Goal: Task Accomplishment & Management: Use online tool/utility

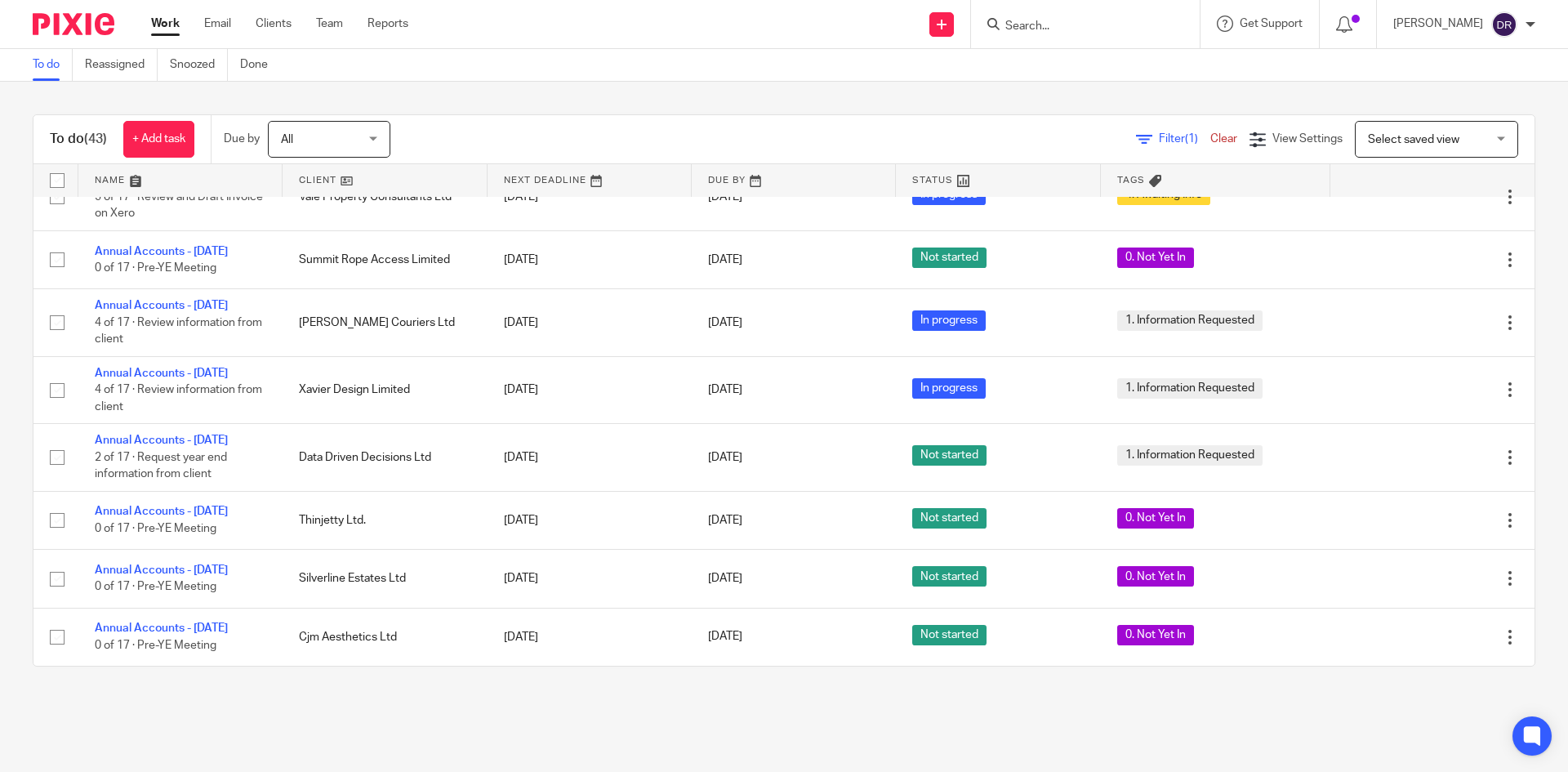
scroll to position [2222, 0]
click at [1042, 33] on input "Search" at bounding box center [1077, 26] width 147 height 15
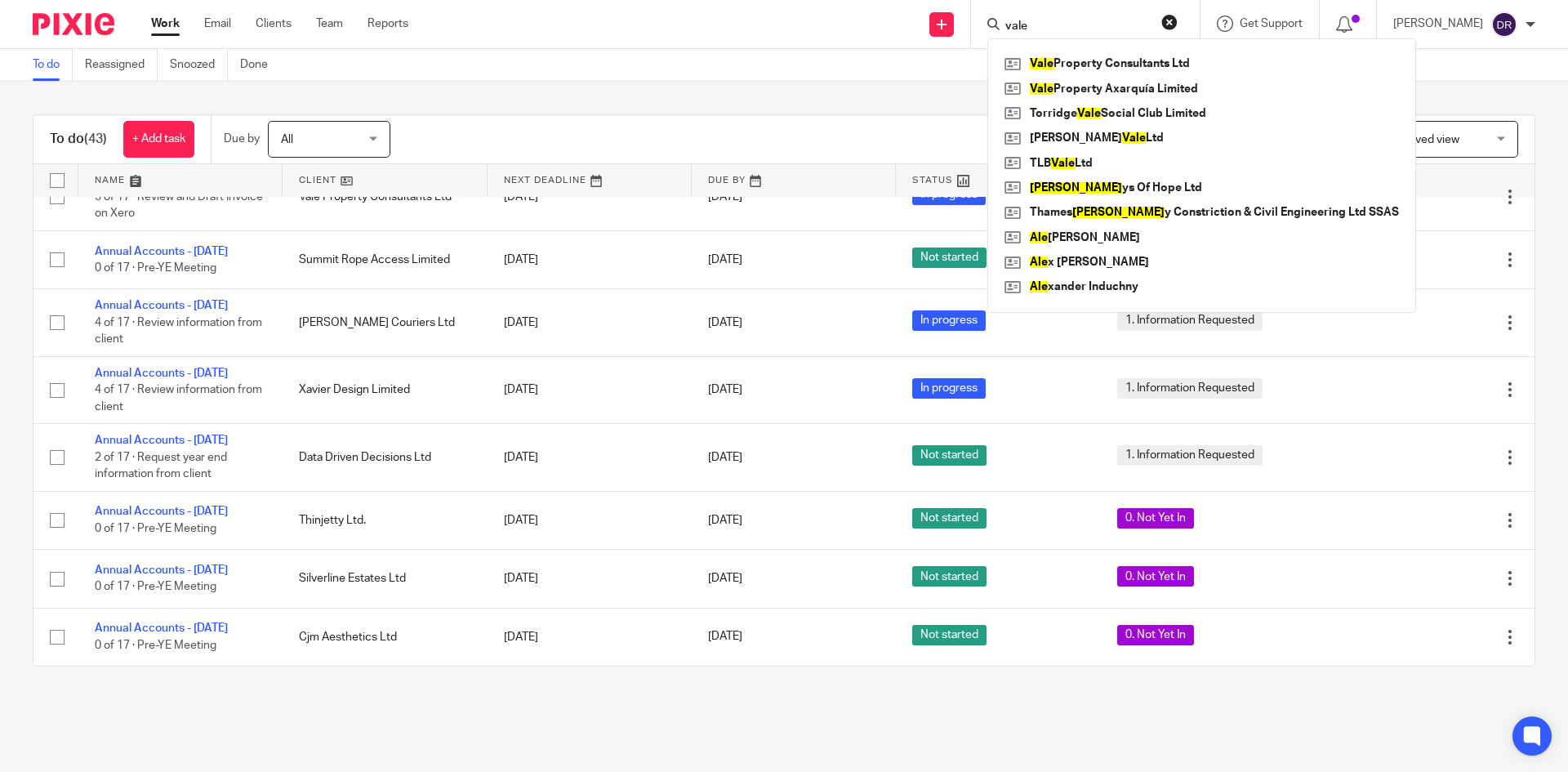
click at [1076, 19] on input "vale" at bounding box center [1077, 26] width 147 height 15
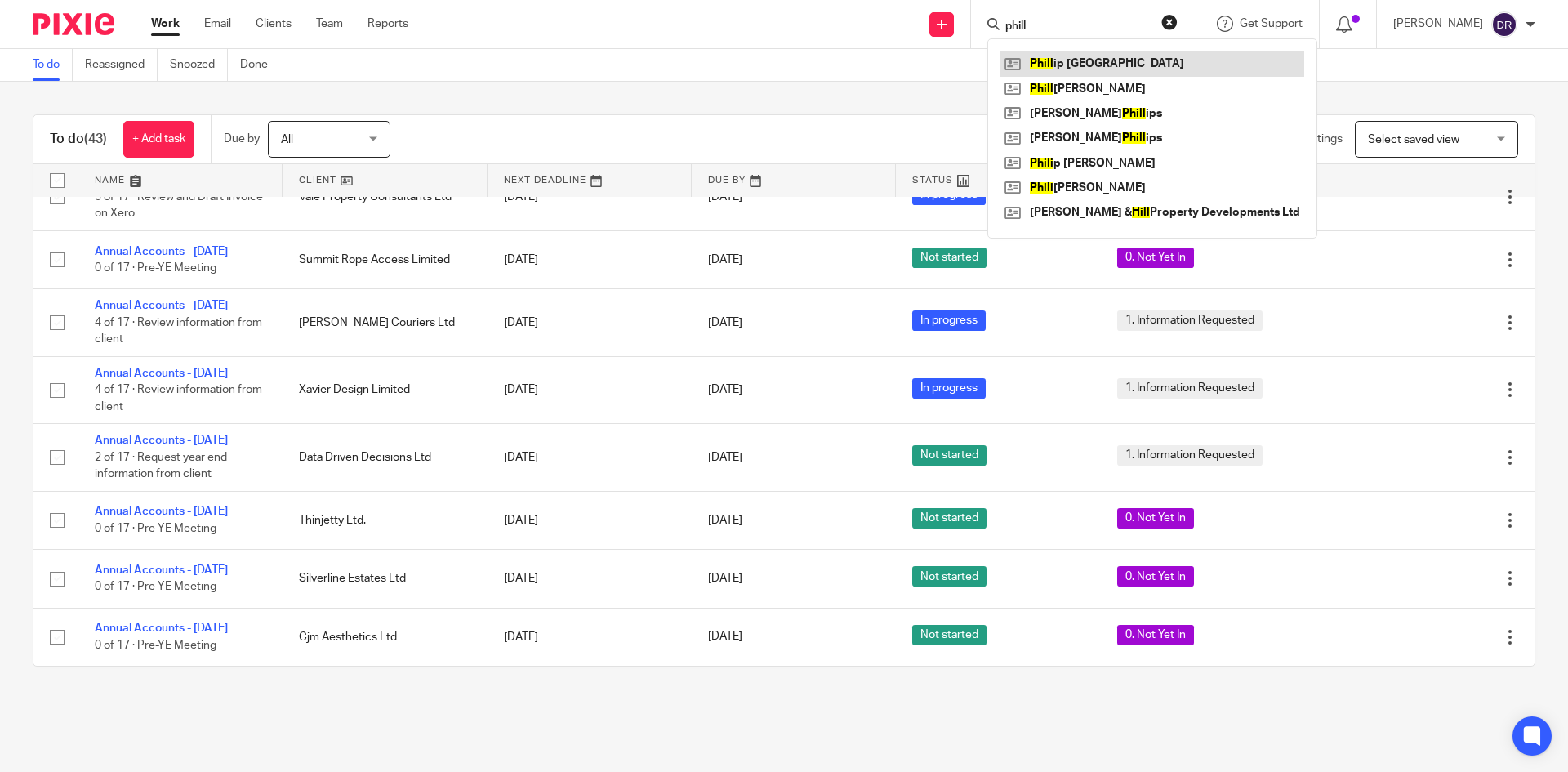
type input "phill"
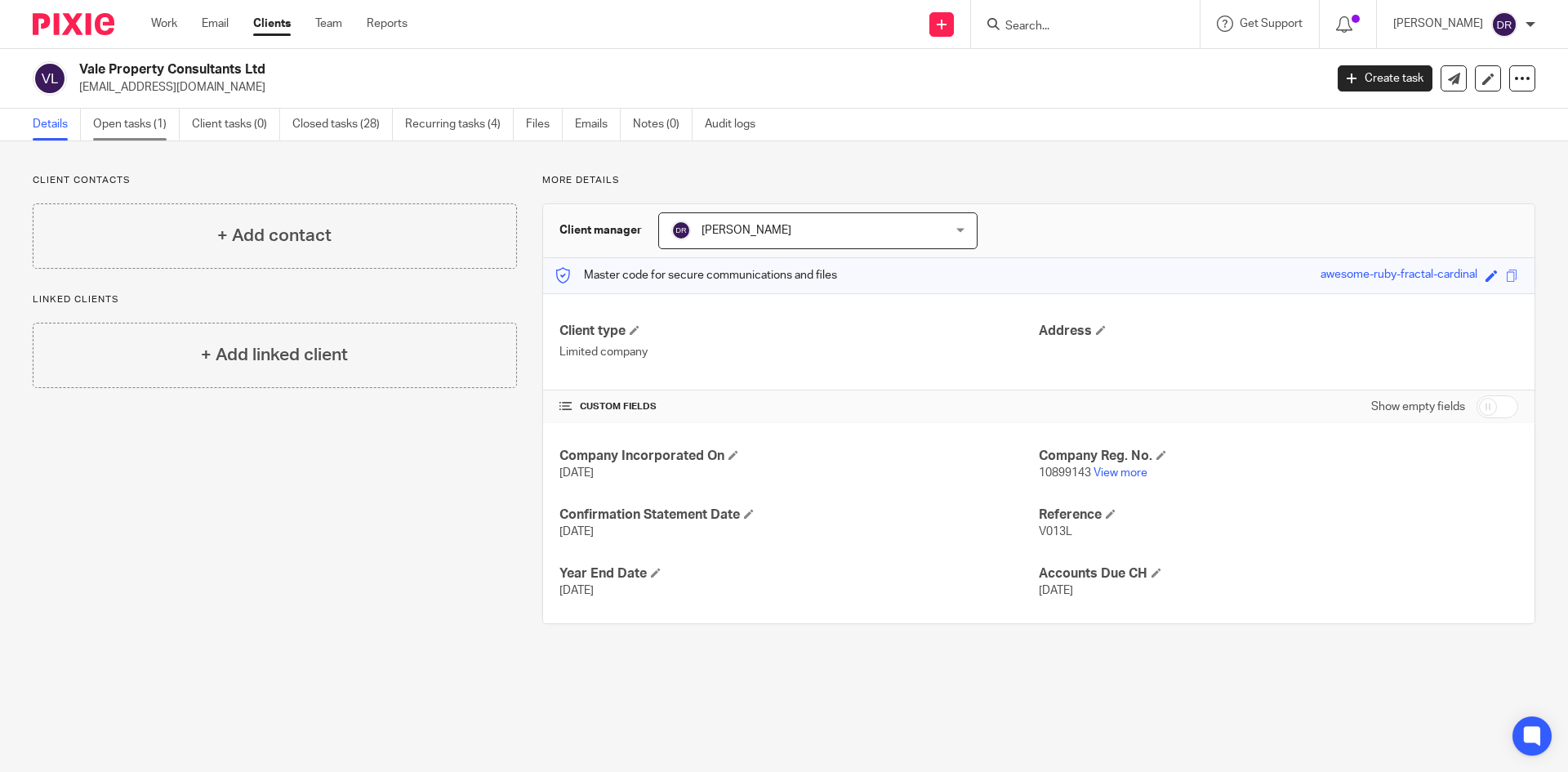
click at [155, 119] on link "Open tasks (1)" at bounding box center [136, 124] width 86 height 32
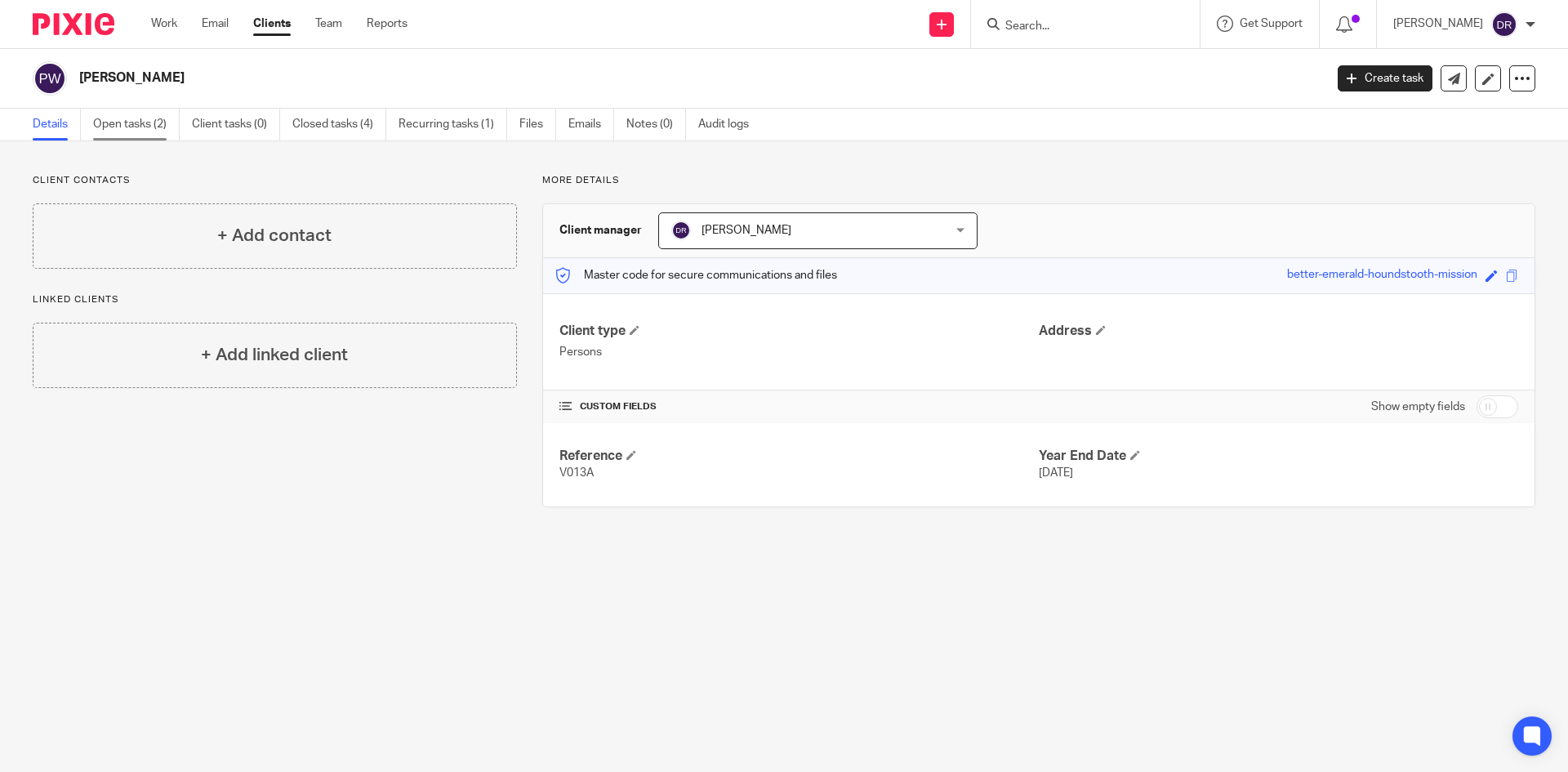
click at [143, 112] on link "Open tasks (2)" at bounding box center [136, 124] width 86 height 32
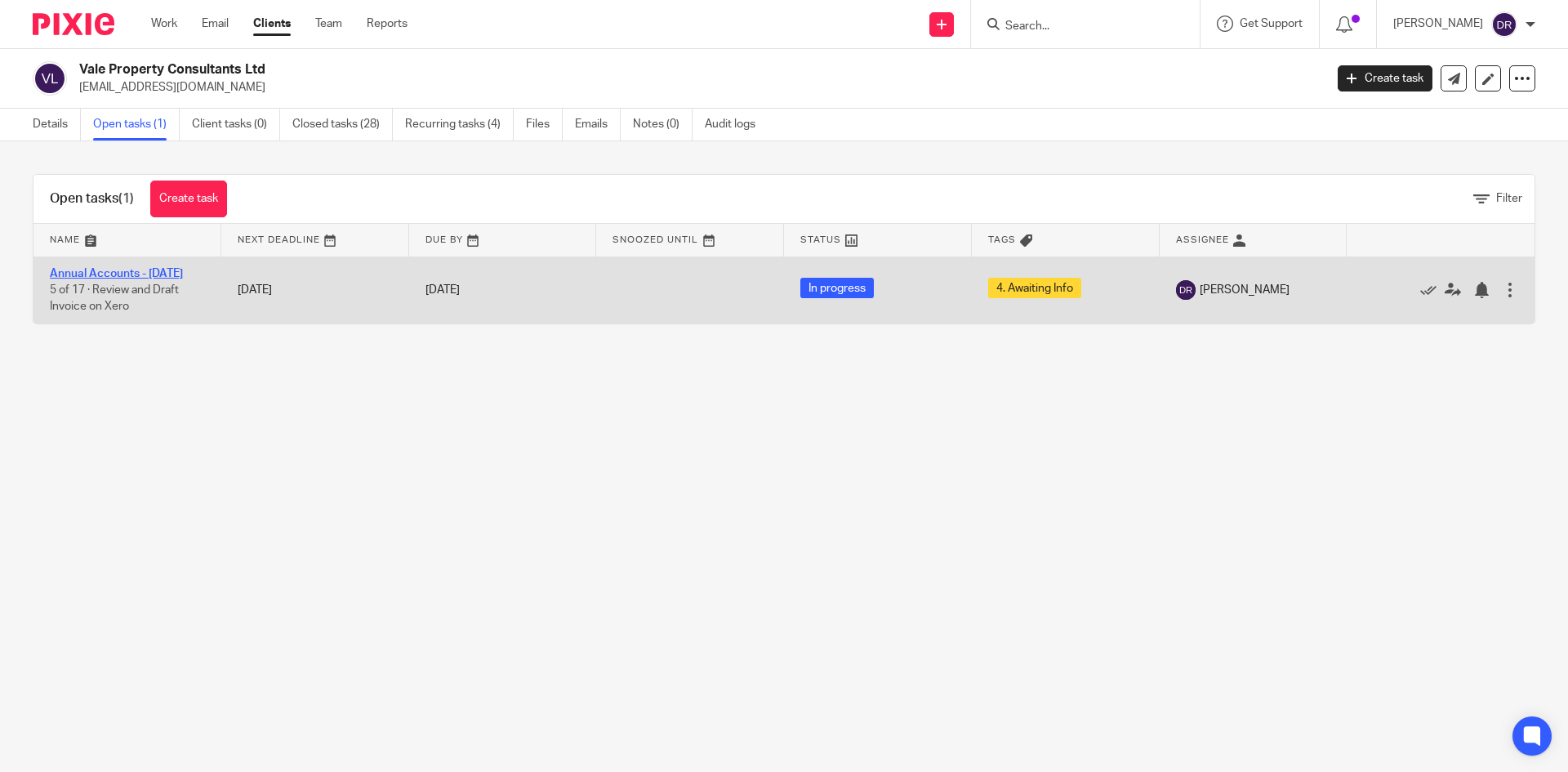
click at [162, 273] on link "Annual Accounts - August 2025" at bounding box center [115, 274] width 133 height 12
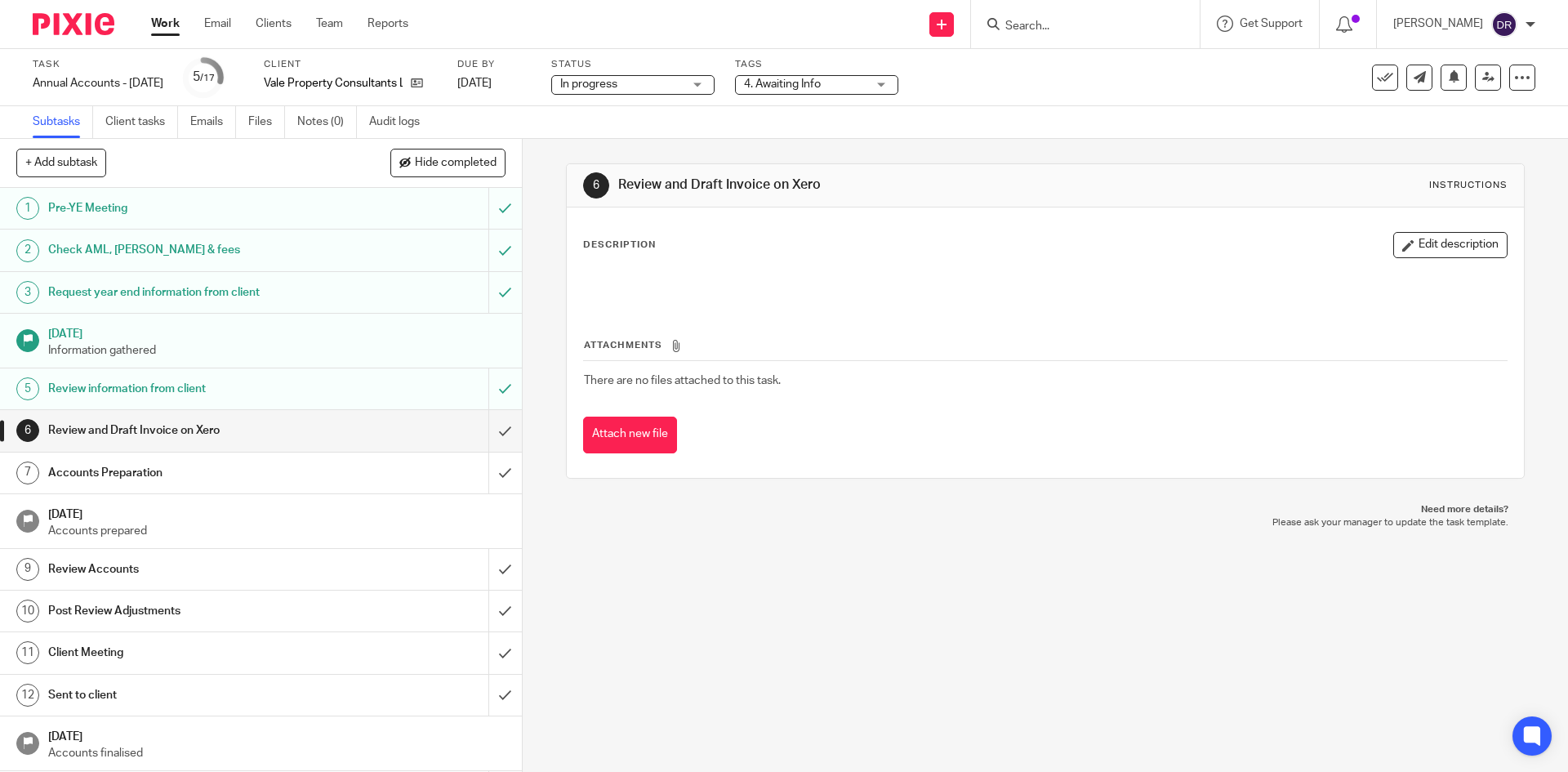
click at [862, 77] on span "4. Awaiting Info" at bounding box center [805, 84] width 122 height 17
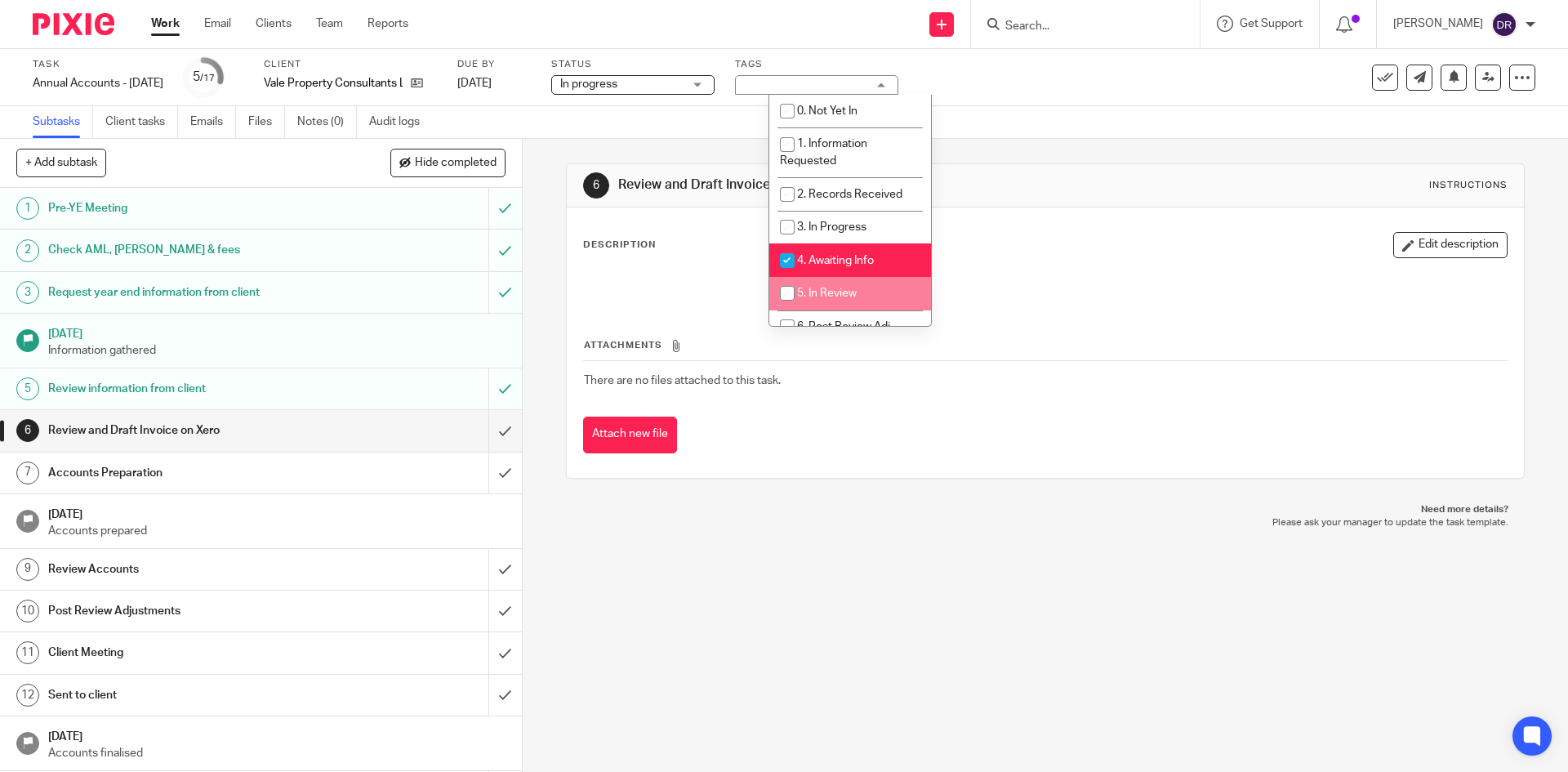
click at [838, 264] on span "4. Awaiting Info" at bounding box center [835, 261] width 77 height 12
checkbox input "false"
click at [843, 287] on li "5. In Review" at bounding box center [849, 293] width 162 height 34
checkbox input "true"
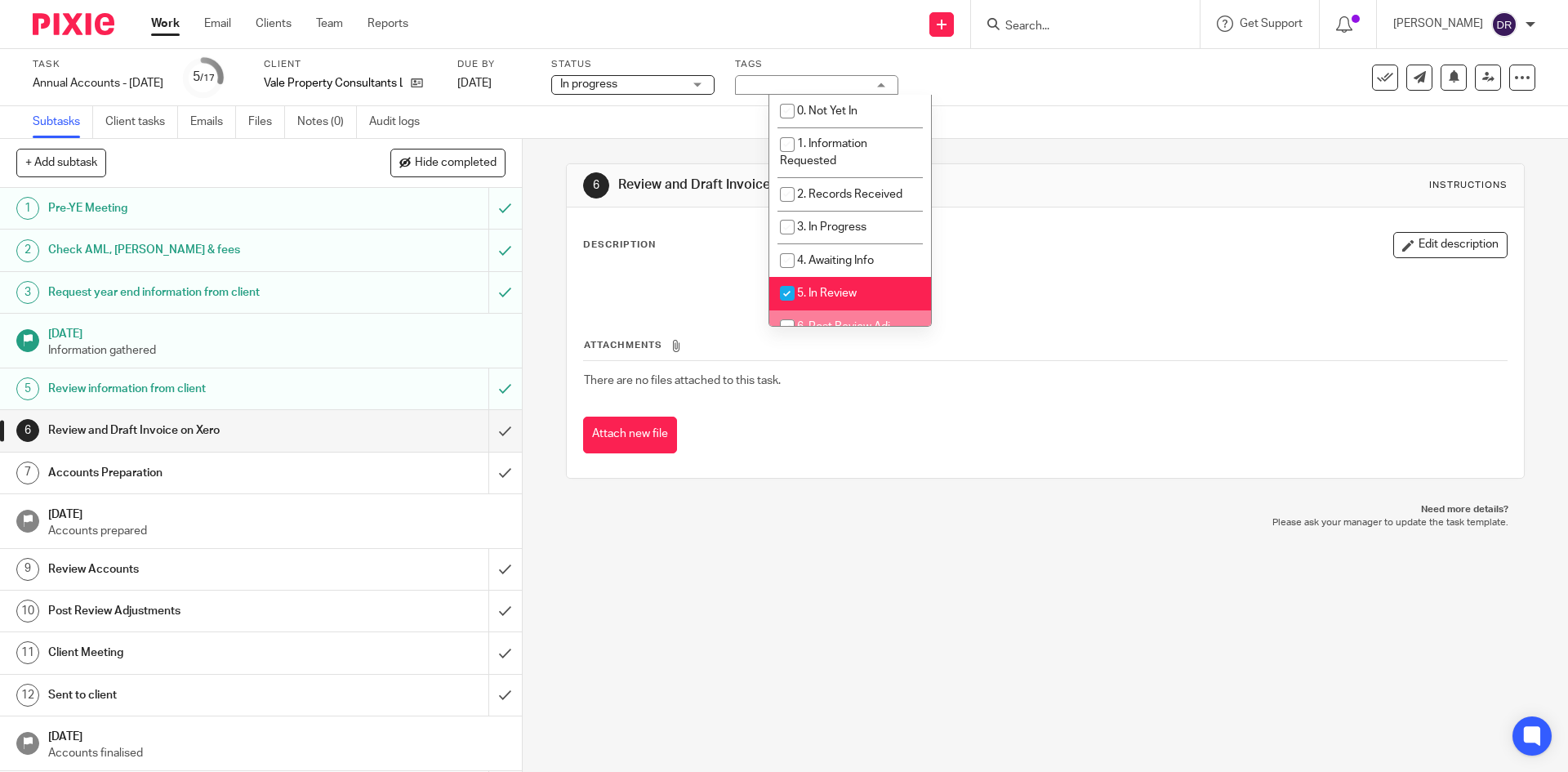
click at [812, 607] on div "6 Review and Draft Invoice on Xero Instructions Description Edit description At…" at bounding box center [1045, 454] width 1045 height 633
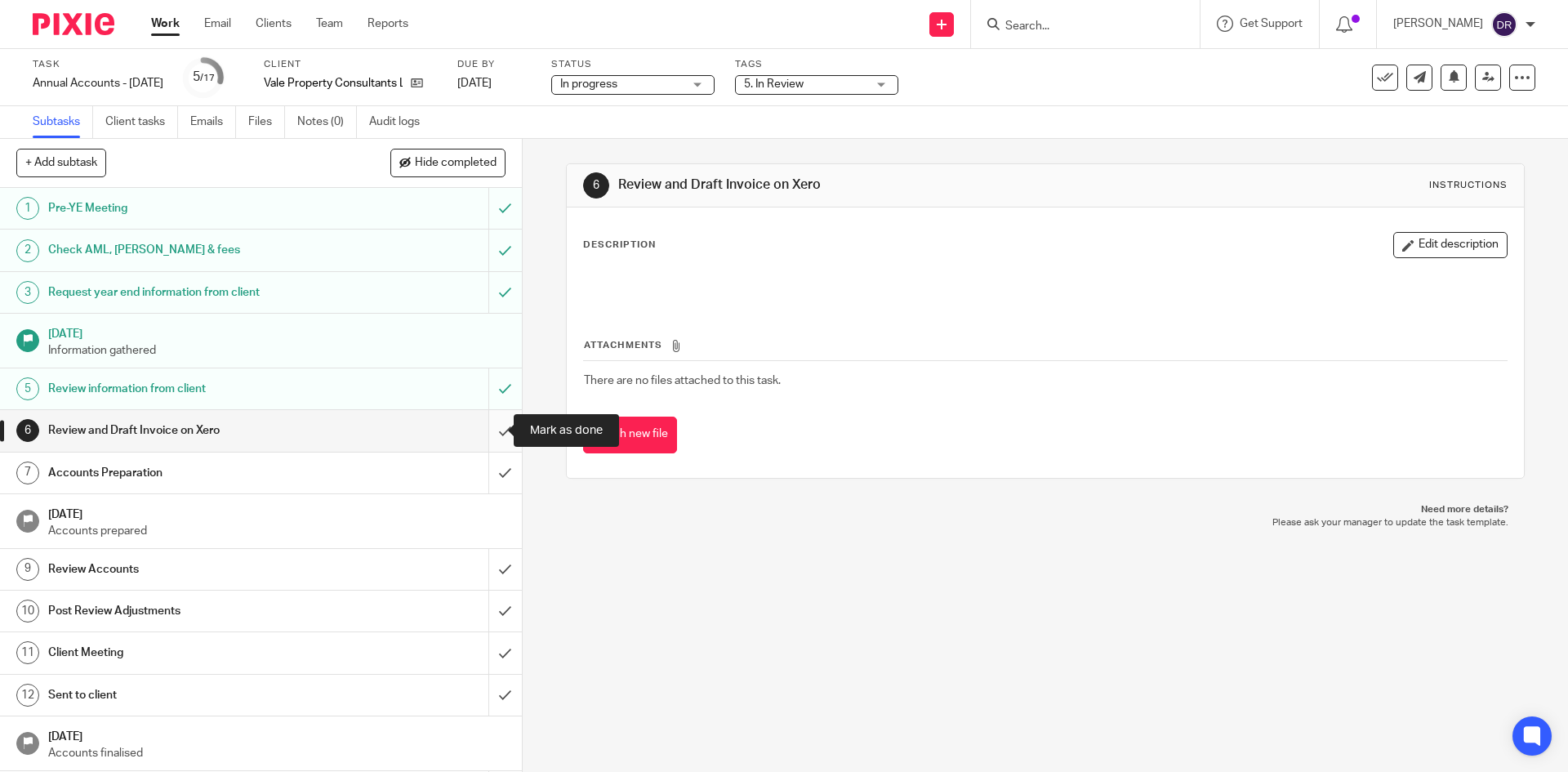
click at [482, 430] on input "submit" at bounding box center [261, 430] width 522 height 41
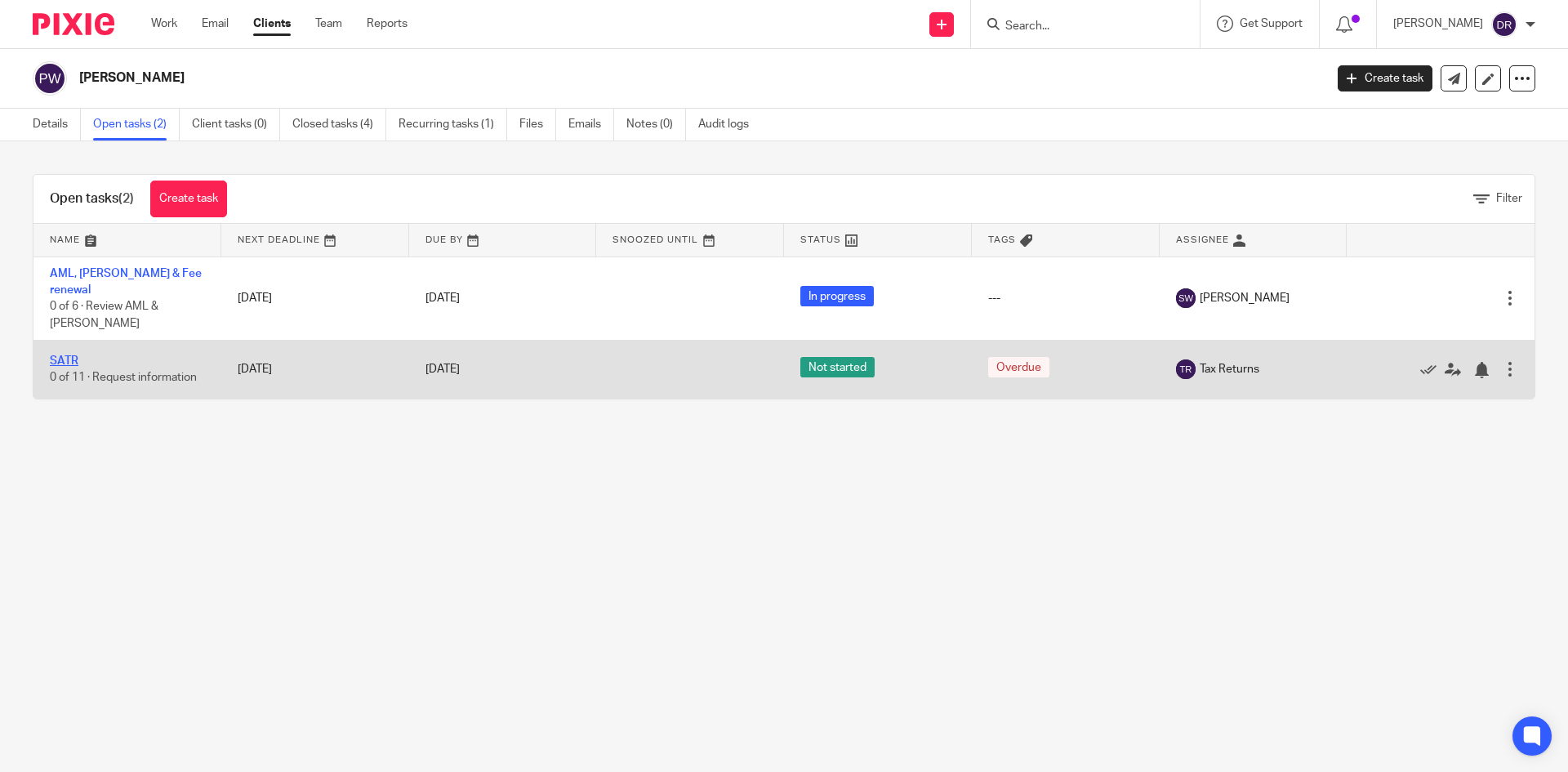
click at [62, 355] on link "SATR" at bounding box center [64, 361] width 29 height 12
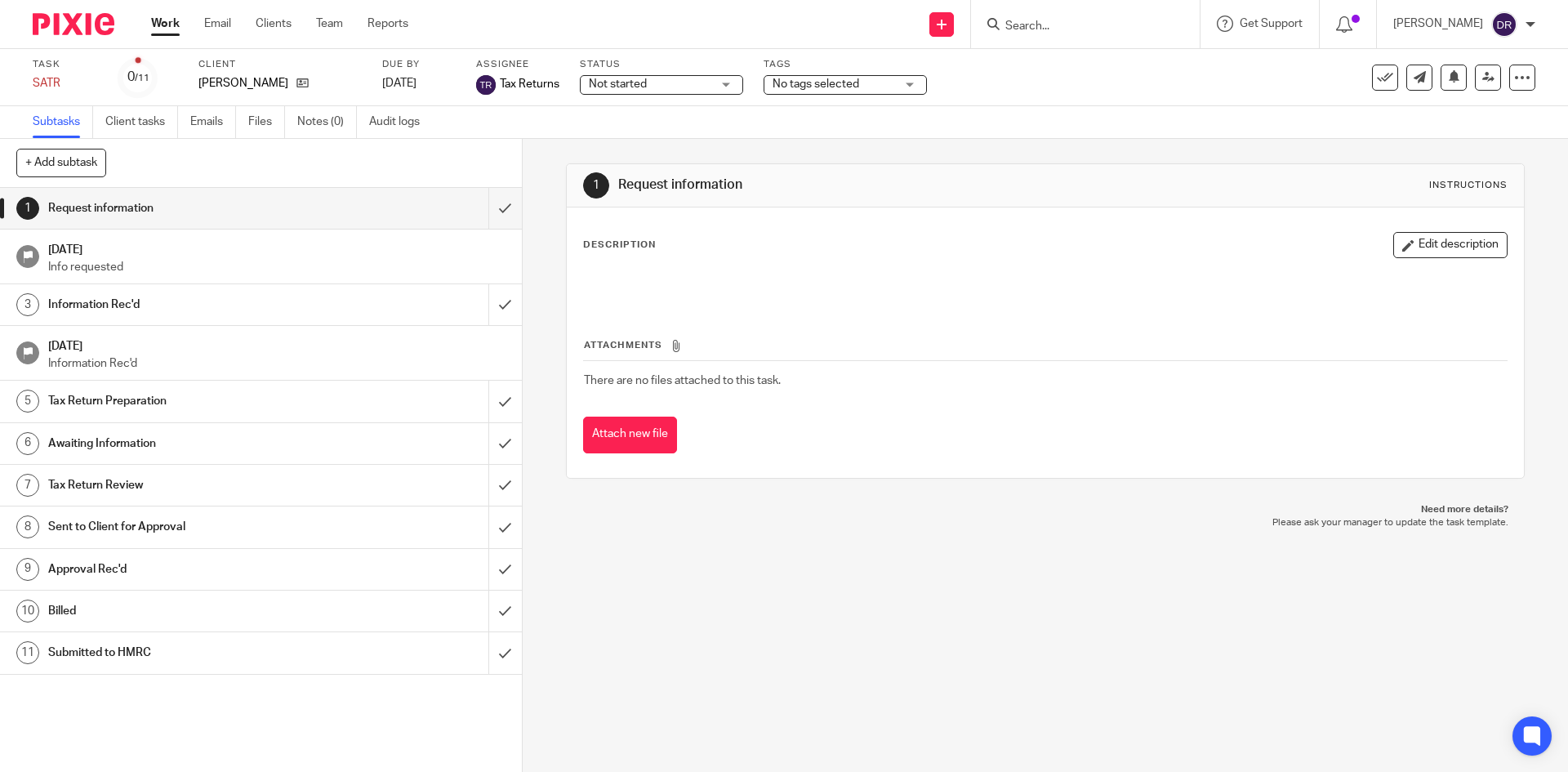
click at [829, 77] on span "No tags selected" at bounding box center [834, 84] width 122 height 17
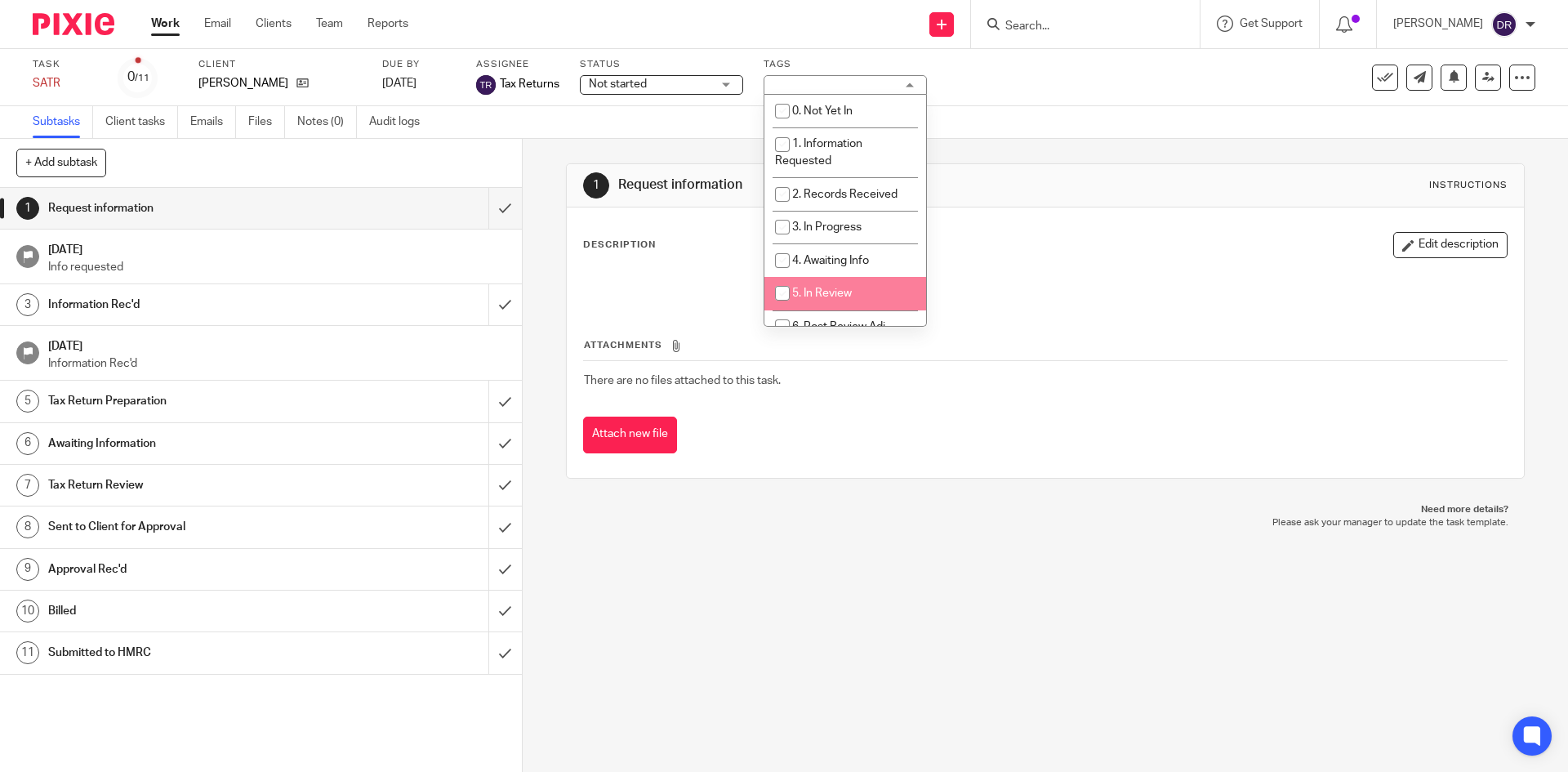
click at [823, 284] on li "5. In Review" at bounding box center [845, 293] width 162 height 34
checkbox input "true"
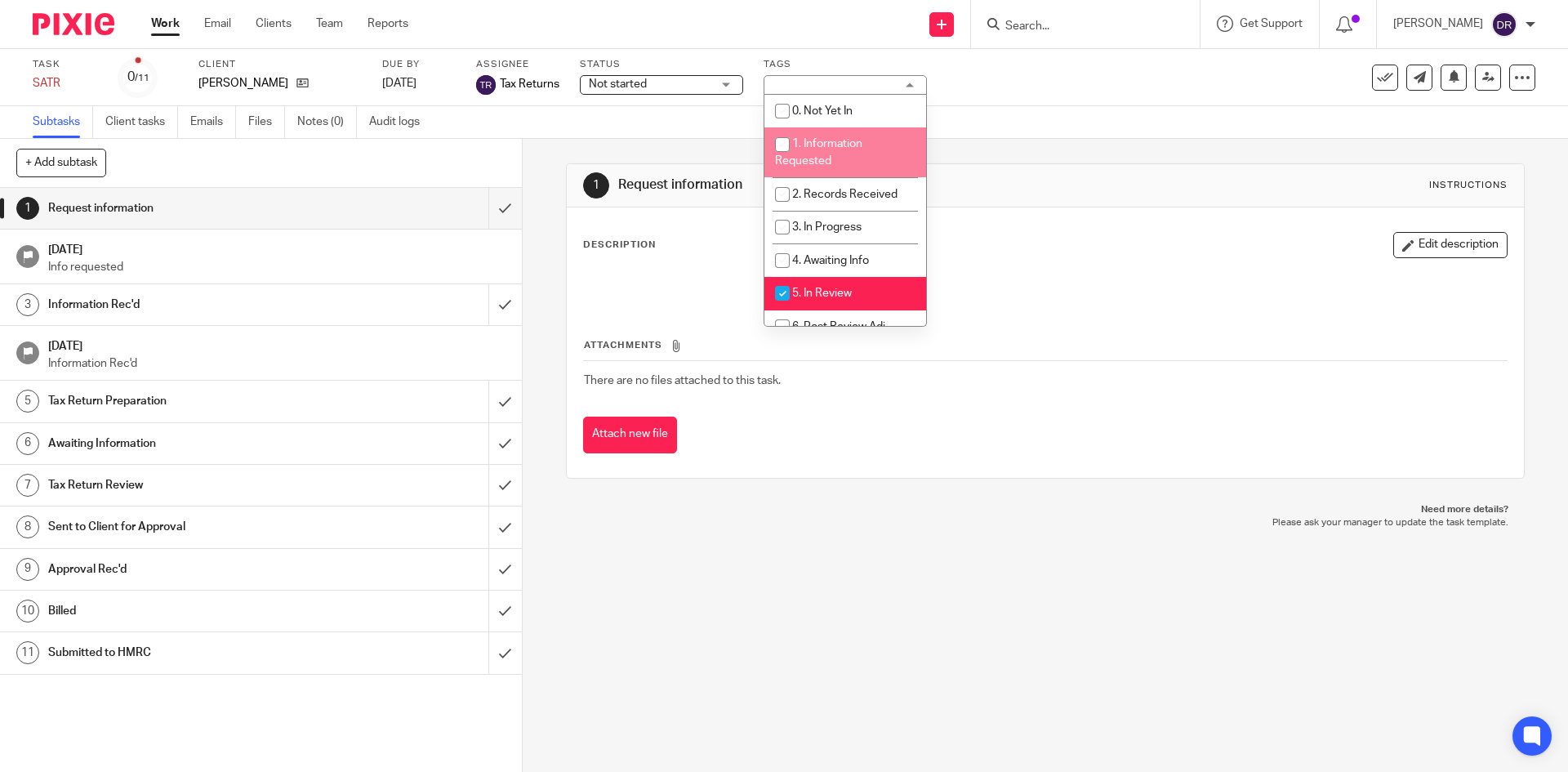
click at [706, 80] on span "Not started" at bounding box center [650, 84] width 122 height 17
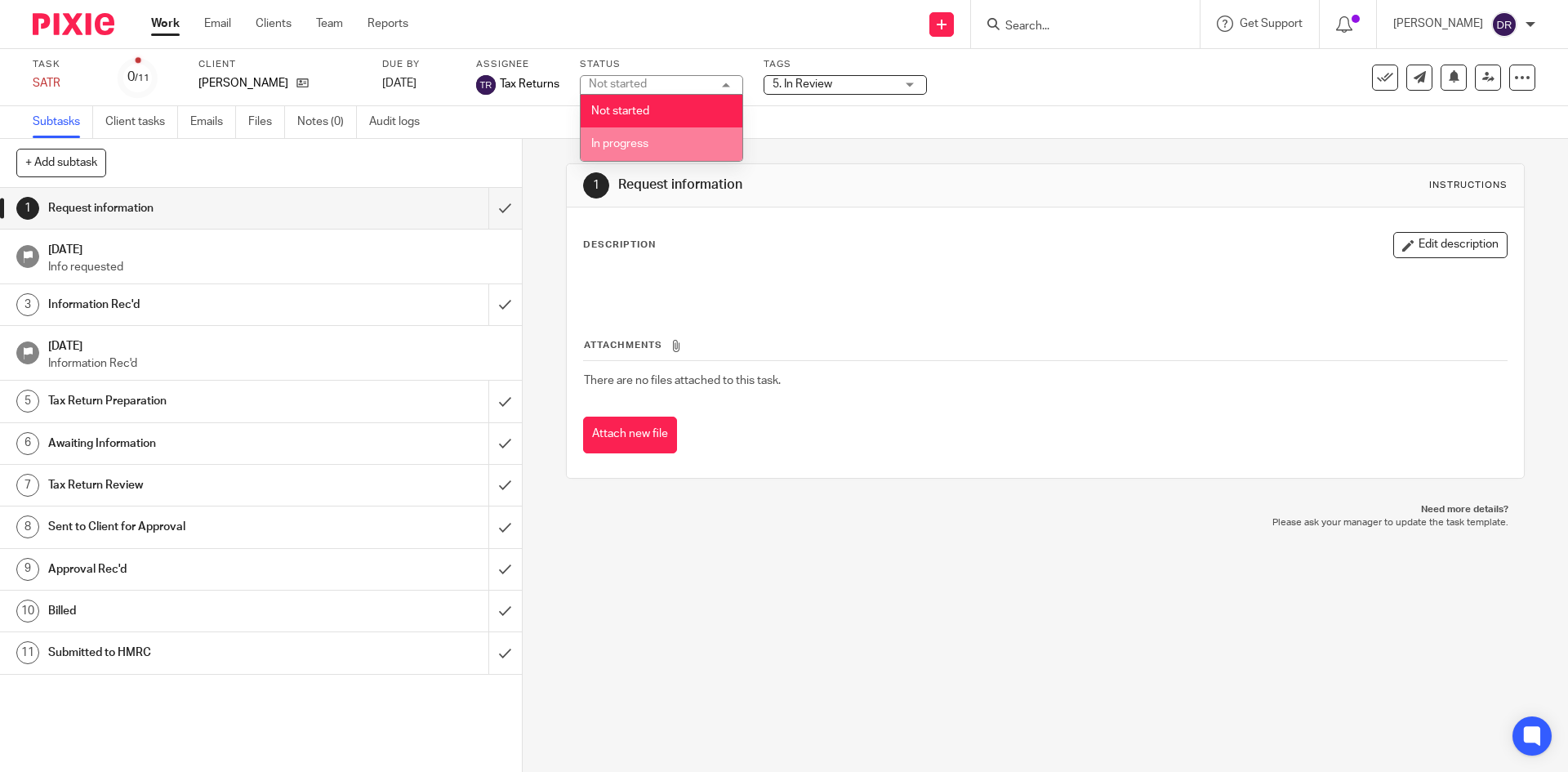
click at [664, 140] on li "In progress" at bounding box center [661, 144] width 162 height 34
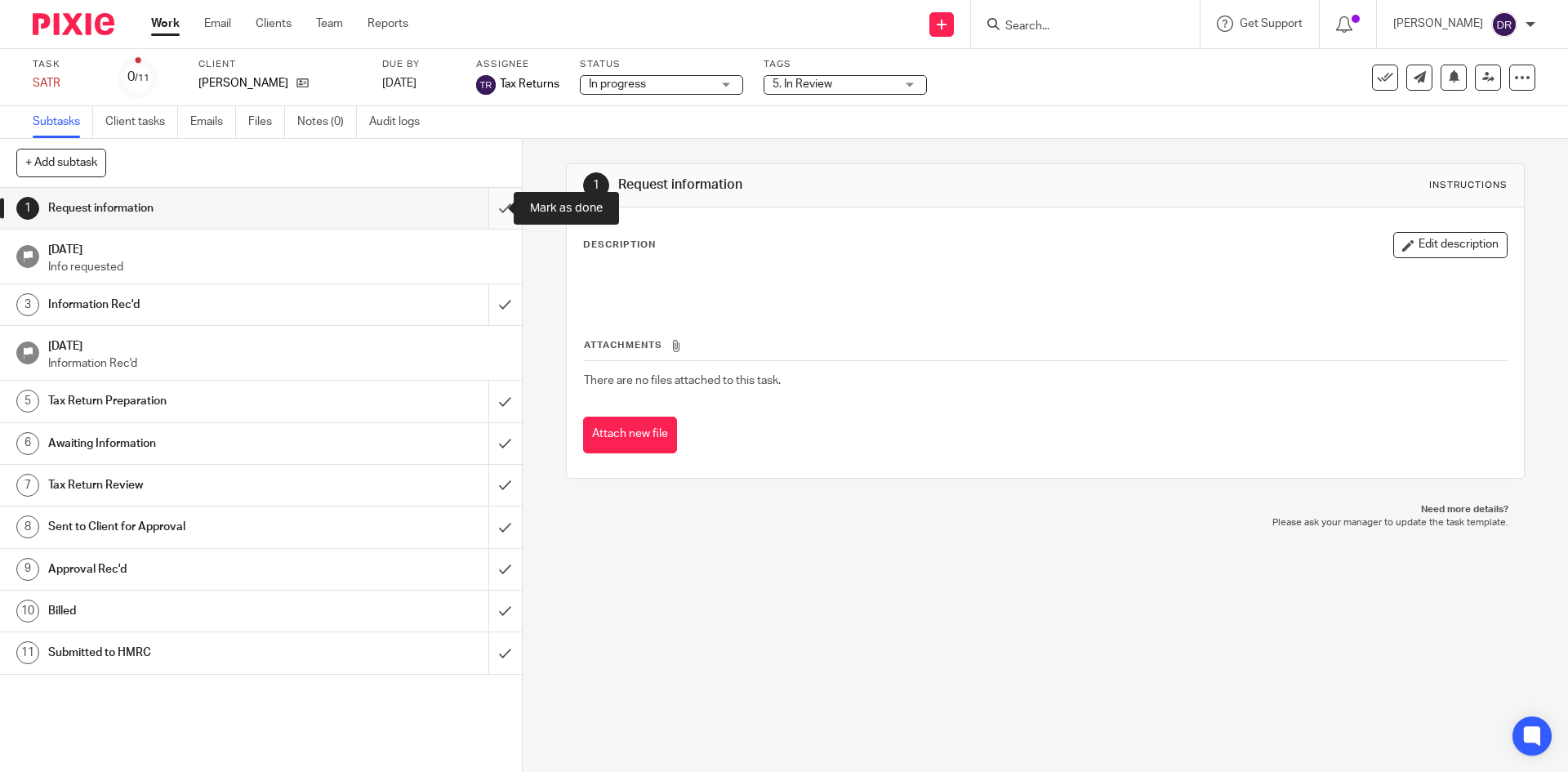
click at [492, 204] on input "submit" at bounding box center [261, 208] width 522 height 41
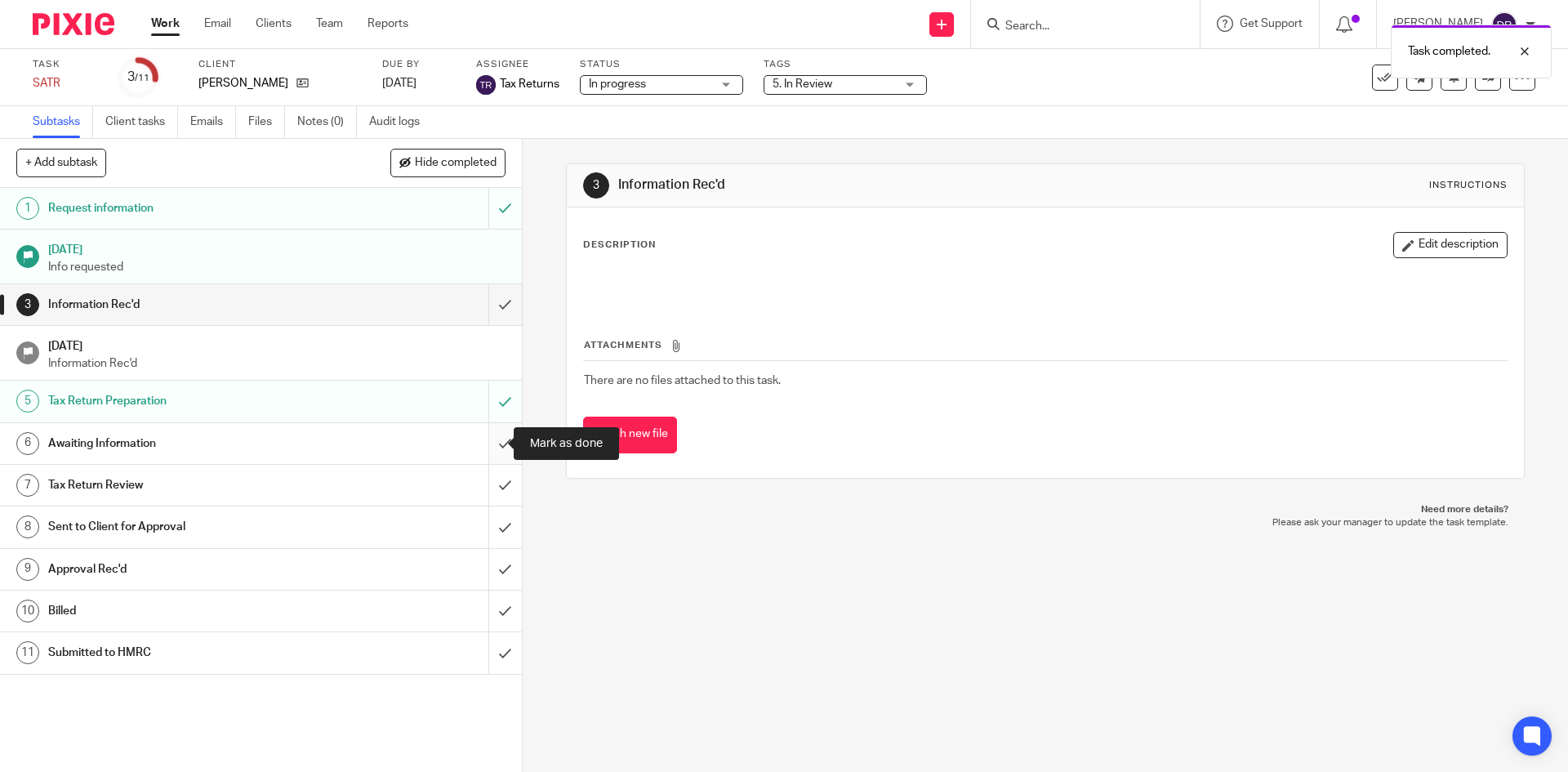
click at [486, 440] on input "submit" at bounding box center [261, 444] width 522 height 41
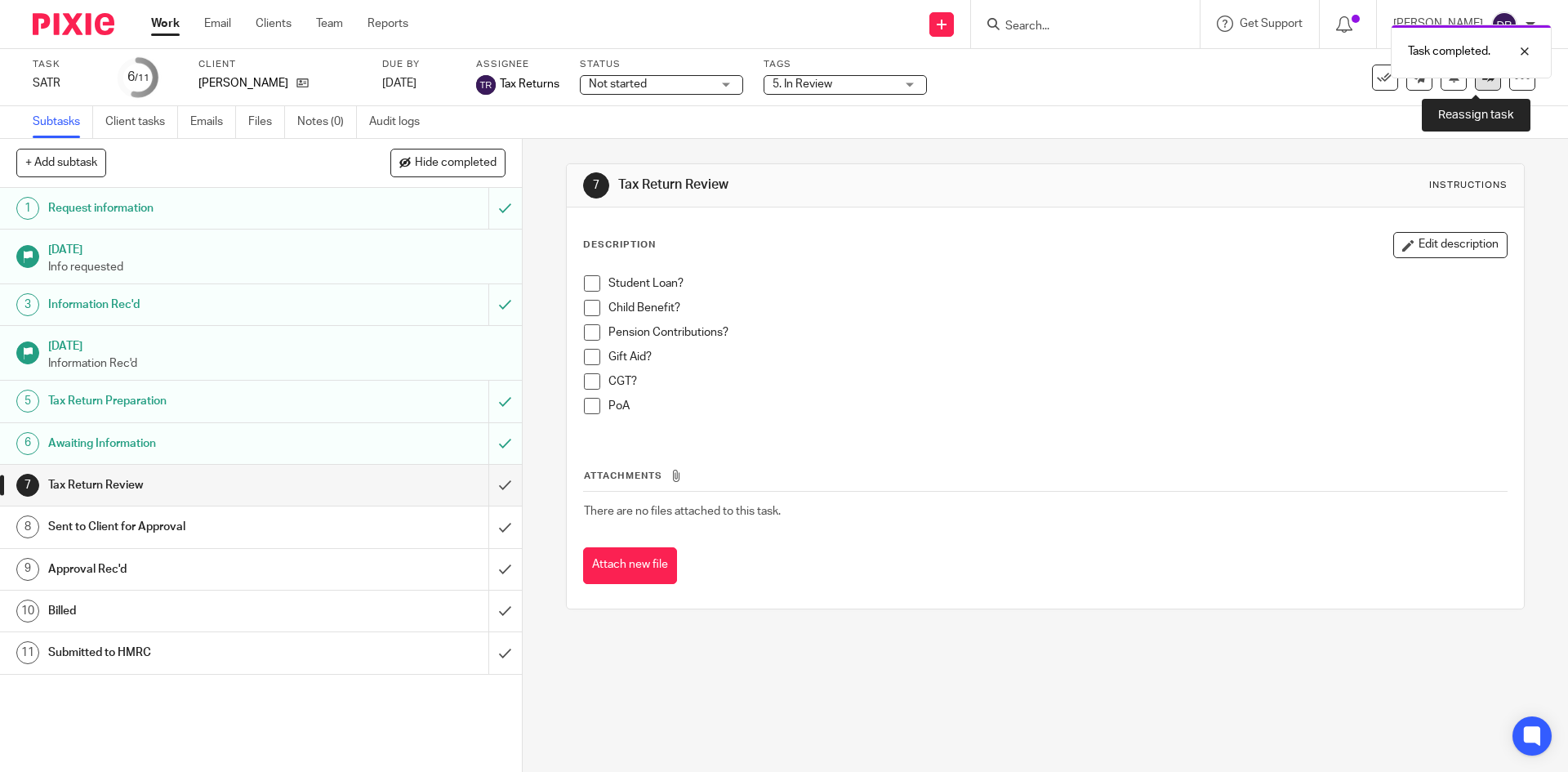
click at [1475, 86] on link at bounding box center [1488, 77] width 26 height 26
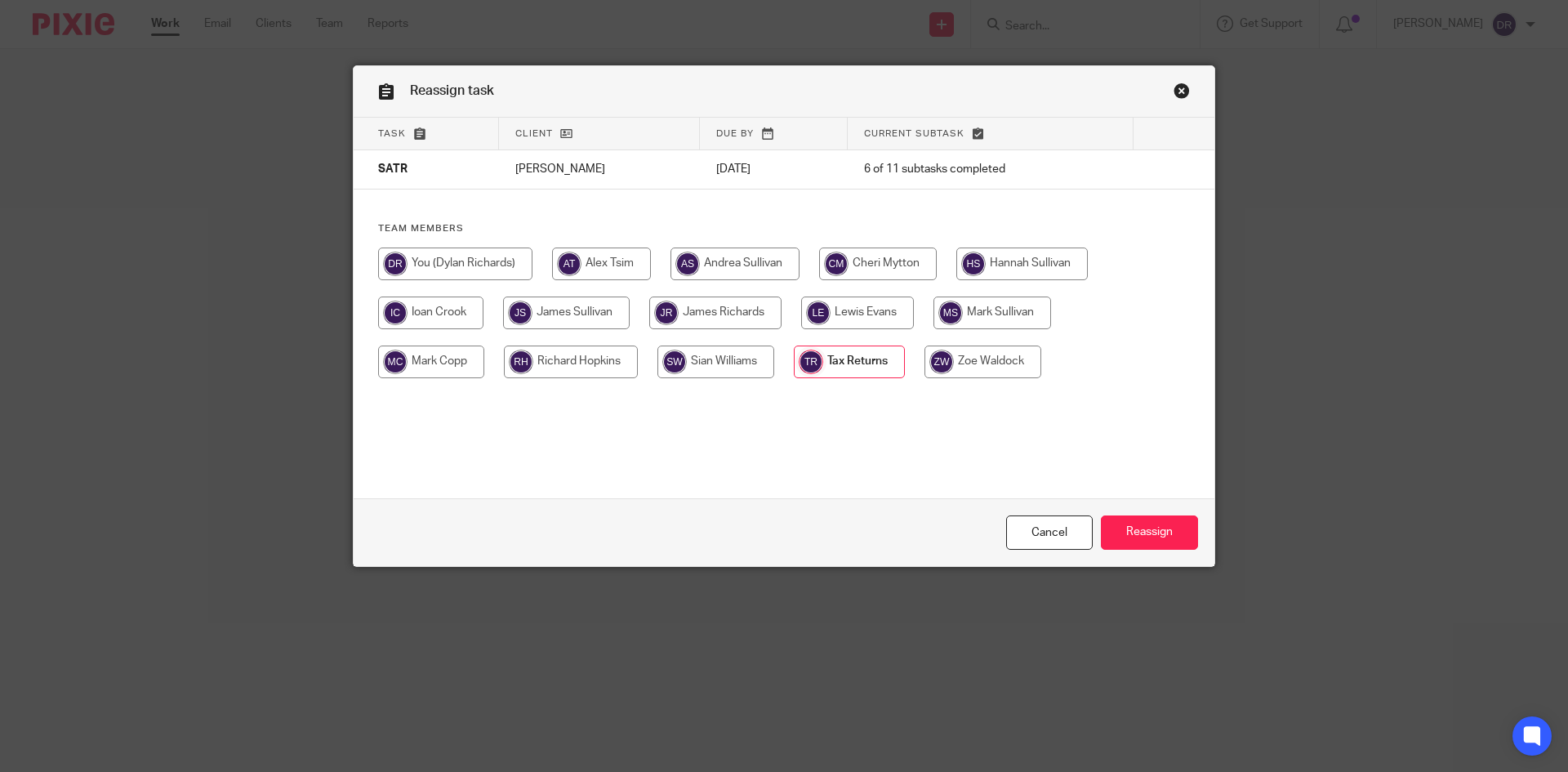
click at [568, 303] on input "radio" at bounding box center [566, 313] width 127 height 33
radio input "true"
click at [1159, 531] on input "Reassign" at bounding box center [1150, 533] width 97 height 35
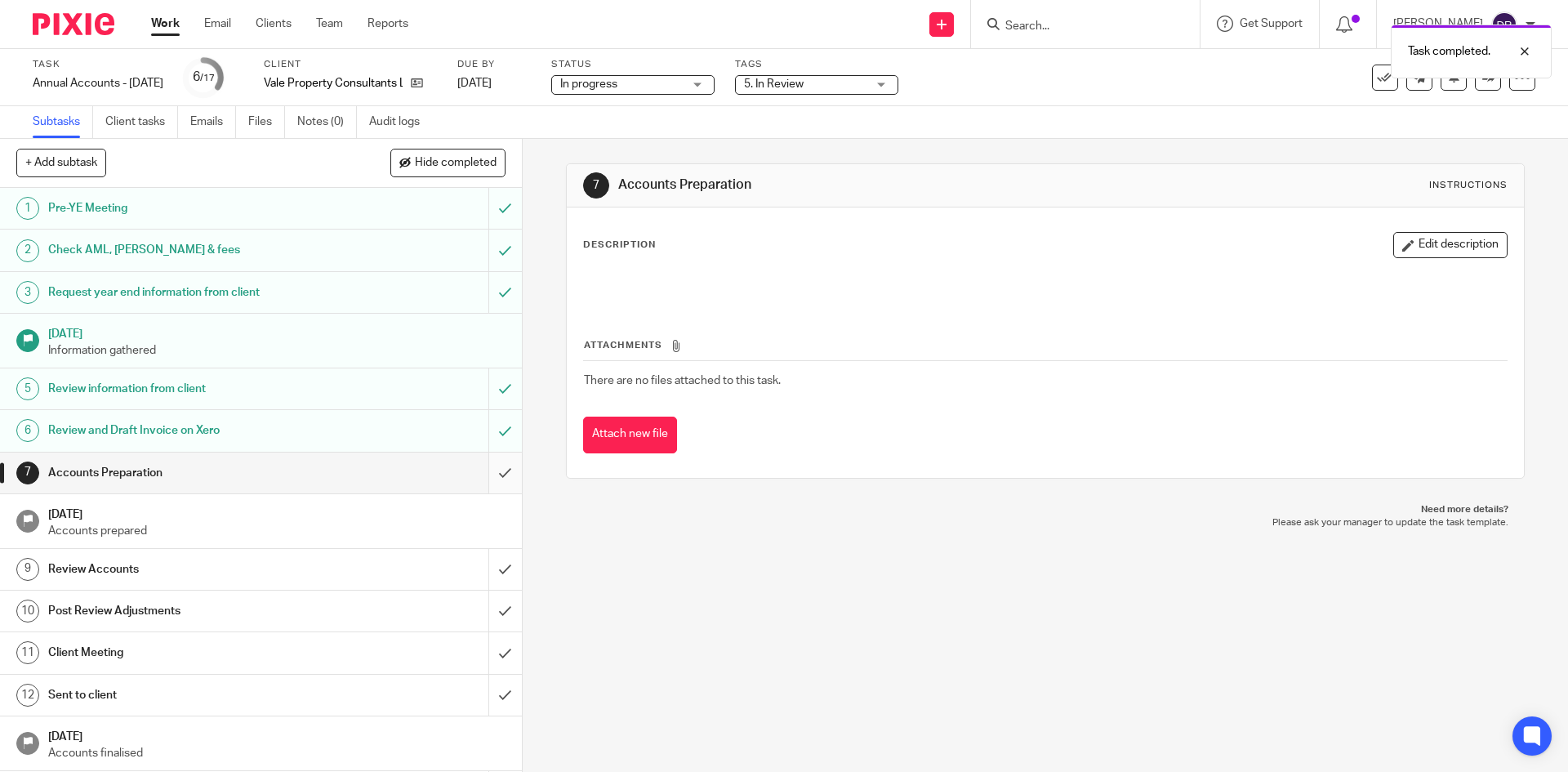
click at [489, 476] on input "submit" at bounding box center [261, 473] width 522 height 41
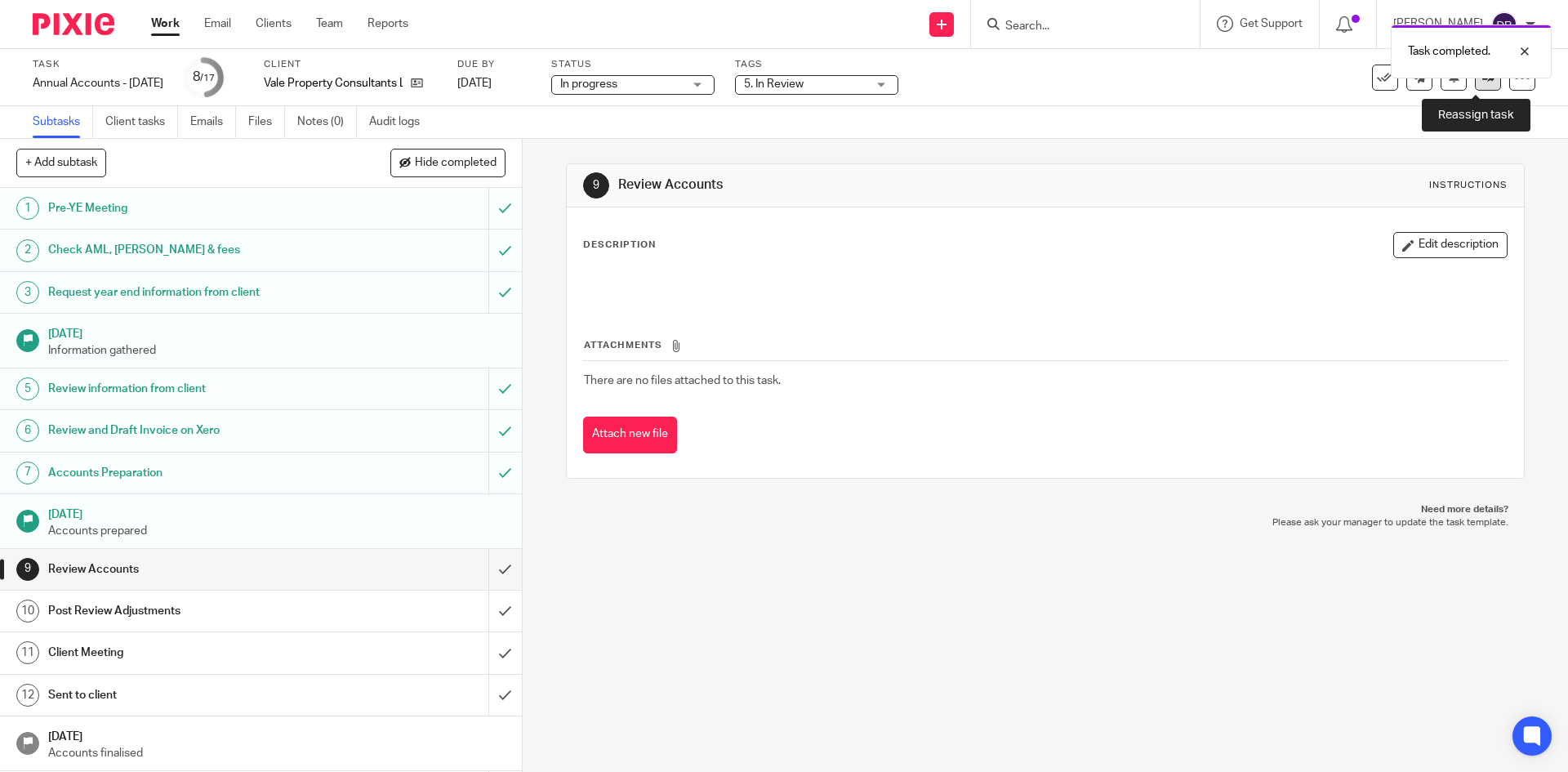
click at [1482, 86] on link at bounding box center [1488, 77] width 26 height 26
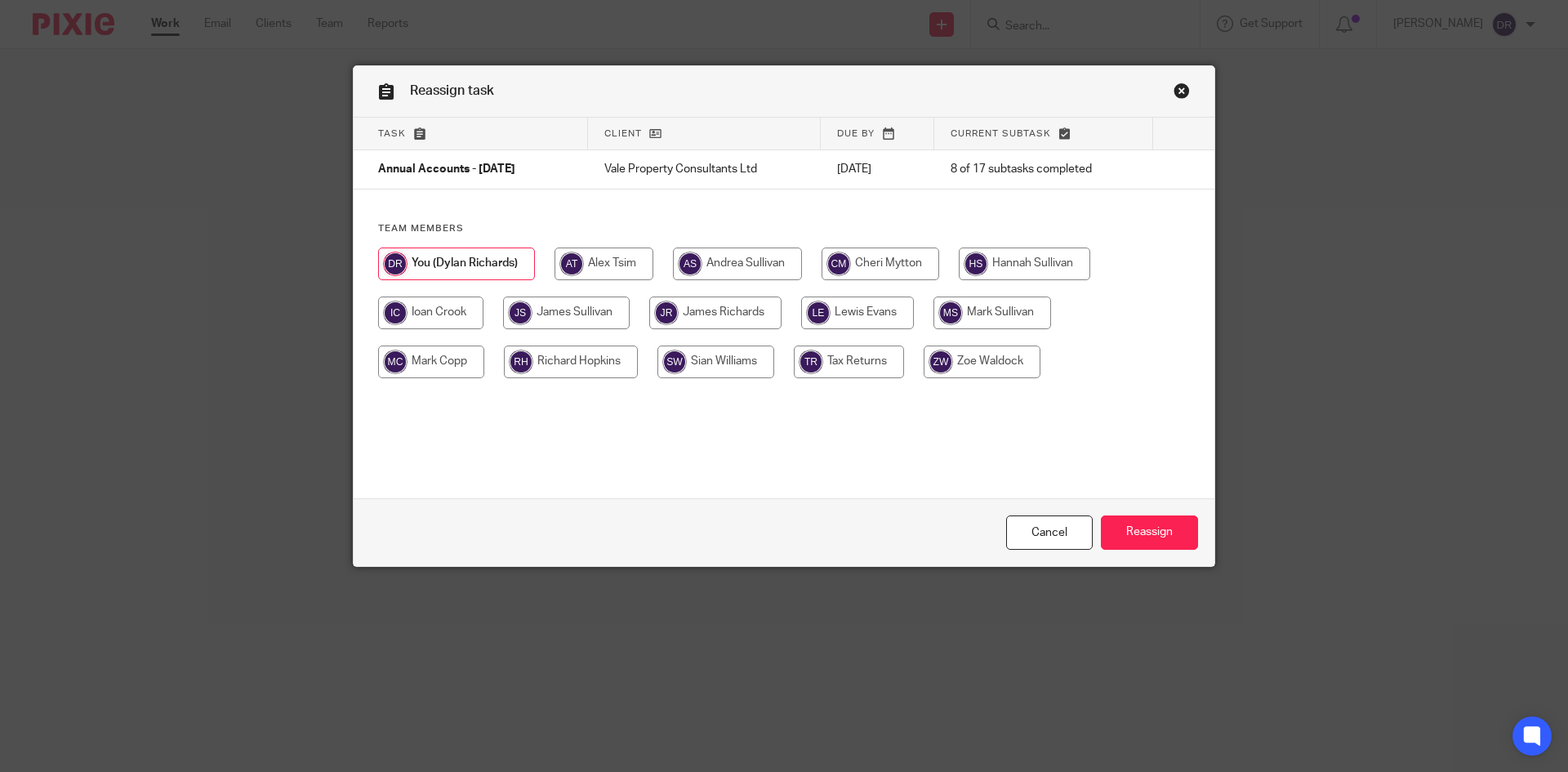
click at [573, 312] on input "radio" at bounding box center [566, 313] width 127 height 33
radio input "true"
click at [1172, 548] on input "Reassign" at bounding box center [1150, 533] width 97 height 35
